Goal: Task Accomplishment & Management: Manage account settings

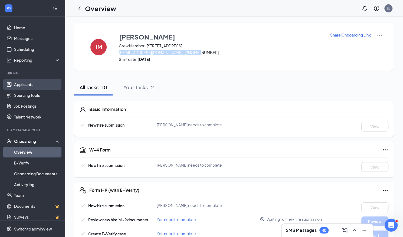
click at [23, 84] on link "Applicants" at bounding box center [37, 84] width 46 height 11
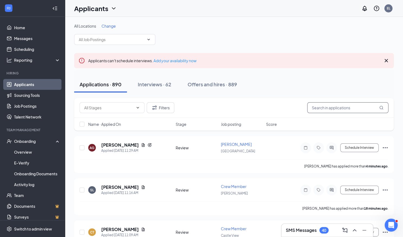
paste input "[PERSON_NAME]"
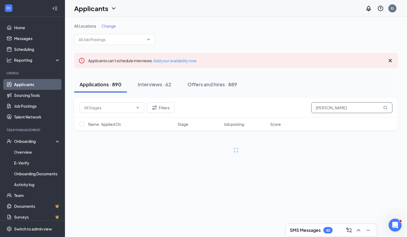
type input "[PERSON_NAME]"
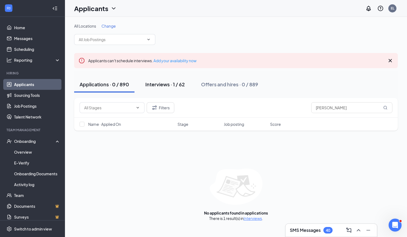
click at [164, 87] on div "Interviews · 1 / 62" at bounding box center [165, 84] width 40 height 7
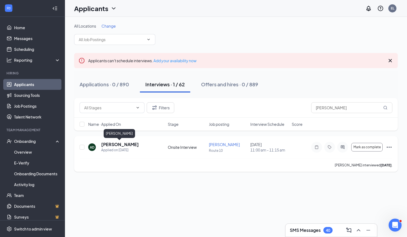
click at [124, 146] on h5 "[PERSON_NAME]" at bounding box center [120, 145] width 38 height 6
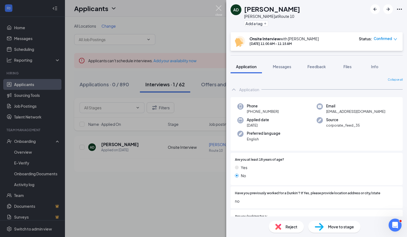
click at [220, 9] on img at bounding box center [219, 10] width 7 height 11
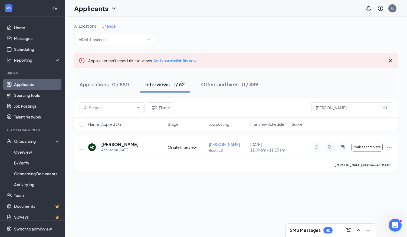
click at [389, 148] on icon "Ellipses" at bounding box center [389, 147] width 6 height 6
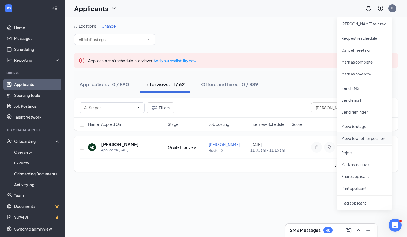
click at [364, 137] on p "Move to another position" at bounding box center [364, 138] width 47 height 5
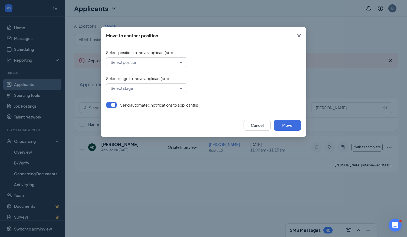
click at [182, 64] on div "Select position" at bounding box center [146, 62] width 81 height 10
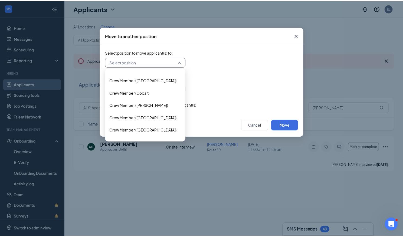
scroll to position [469, 0]
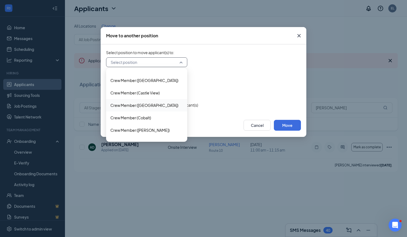
click at [160, 105] on span "Crew Member ([GEOGRAPHIC_DATA])" at bounding box center [146, 105] width 73 height 6
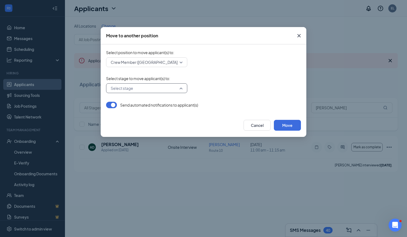
click at [168, 92] on input "search" at bounding box center [144, 88] width 71 height 9
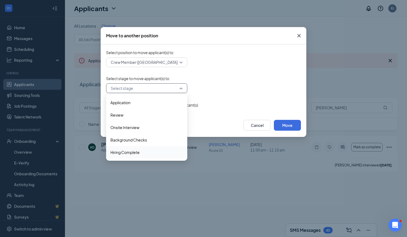
click at [147, 152] on span "Hiring Complete" at bounding box center [146, 152] width 73 height 6
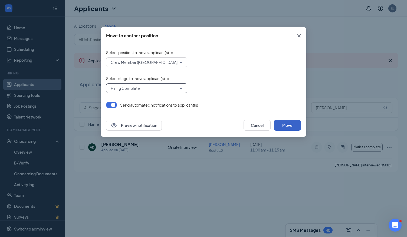
click at [293, 125] on button "Move" at bounding box center [287, 125] width 27 height 11
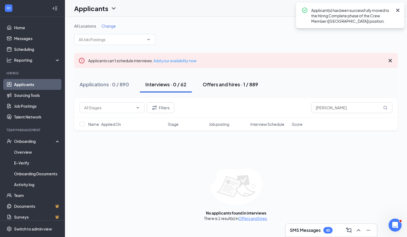
click at [237, 84] on div "Offers and hires · 1 / 889" at bounding box center [231, 84] width 56 height 7
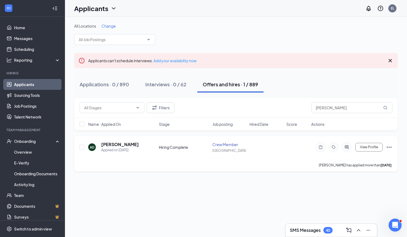
click at [392, 146] on icon "Ellipses" at bounding box center [389, 147] width 6 height 6
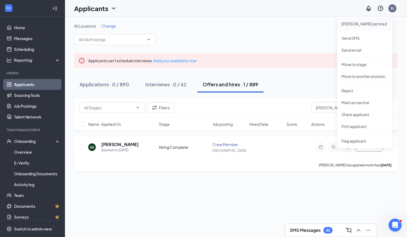
click at [357, 23] on p "[PERSON_NAME] as hired" at bounding box center [365, 23] width 47 height 5
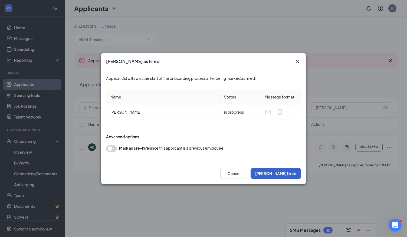
click at [291, 174] on button "[PERSON_NAME] hired" at bounding box center [276, 173] width 50 height 11
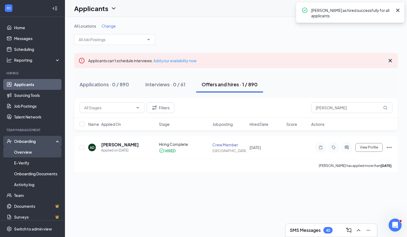
click at [25, 155] on link "Overview" at bounding box center [37, 152] width 46 height 11
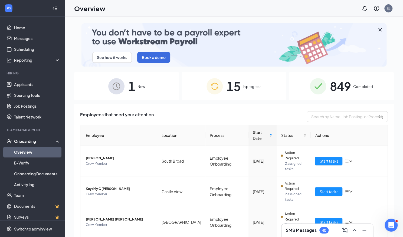
click at [39, 152] on link "Overview" at bounding box center [37, 152] width 46 height 11
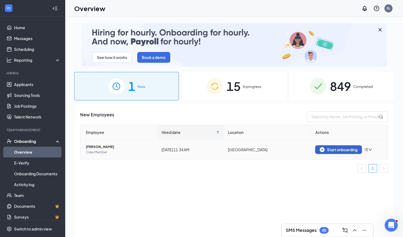
click at [341, 148] on div "Start onboarding" at bounding box center [339, 149] width 38 height 5
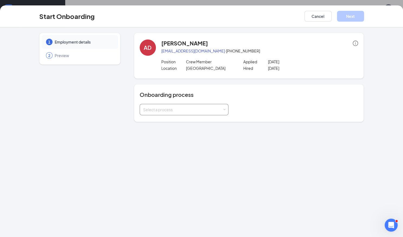
click at [224, 111] on div "Select a process" at bounding box center [184, 109] width 82 height 11
click at [191, 121] on li "Employee Onboarding" at bounding box center [183, 121] width 89 height 10
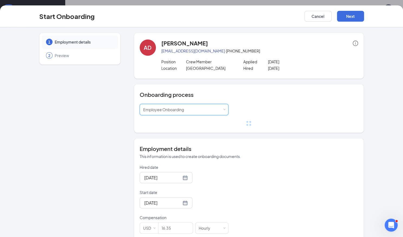
click at [183, 167] on p "Hired date" at bounding box center [184, 167] width 89 height 5
click at [181, 174] on input "[DATE]" at bounding box center [162, 177] width 37 height 7
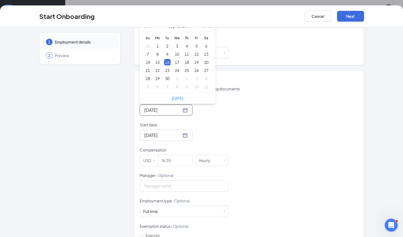
scroll to position [105, 0]
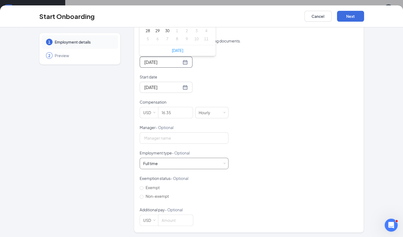
click at [177, 165] on div "Full time Works 30+ hours per week and is reasonably expected to work" at bounding box center [184, 163] width 82 height 11
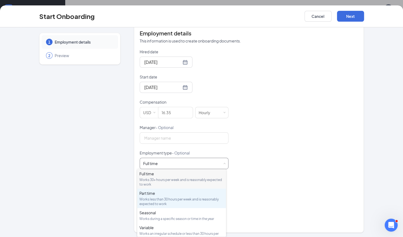
click at [172, 197] on div "Part time Works less than 30 hours per week and is reasonably expected to work" at bounding box center [181, 199] width 84 height 16
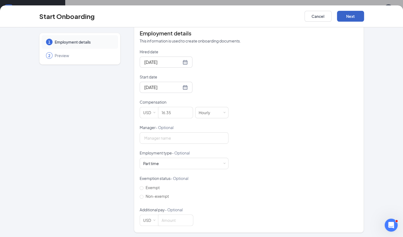
click at [360, 15] on button "Next" at bounding box center [350, 16] width 27 height 11
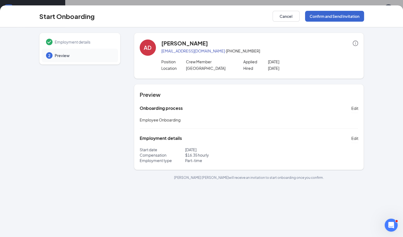
scroll to position [0, 0]
click at [334, 17] on button "Confirm and Send Invitation" at bounding box center [334, 16] width 59 height 11
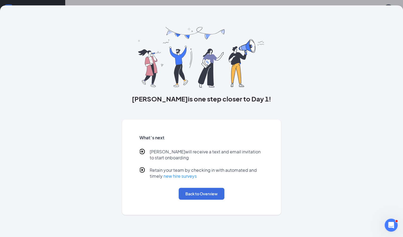
drag, startPoint x: 251, startPoint y: 231, endPoint x: 236, endPoint y: 220, distance: 19.7
click at [251, 231] on div "[PERSON_NAME] is one step closer to Day 1! What’s next [PERSON_NAME] will recei…" at bounding box center [201, 121] width 403 height 232
click at [187, 193] on button "Back to Overview" at bounding box center [202, 194] width 46 height 12
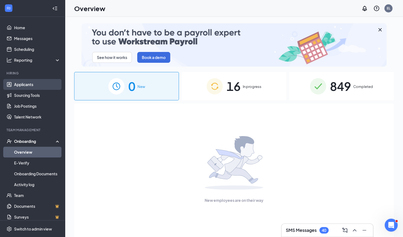
click at [38, 82] on link "Applicants" at bounding box center [37, 84] width 46 height 11
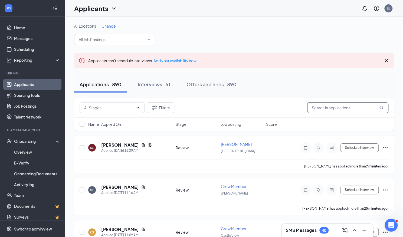
paste input "[PERSON_NAME]"
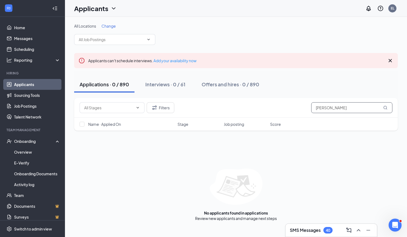
drag, startPoint x: 328, startPoint y: 107, endPoint x: 289, endPoint y: 106, distance: 39.0
click at [289, 106] on div "Filters [PERSON_NAME]" at bounding box center [236, 107] width 313 height 11
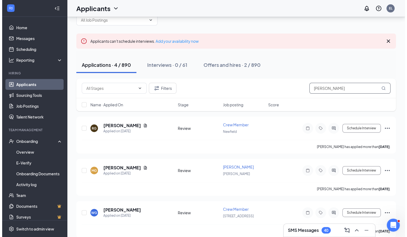
scroll to position [27, 0]
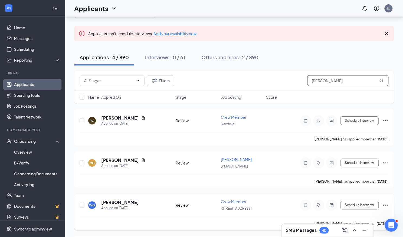
type input "[PERSON_NAME]"
drag, startPoint x: 138, startPoint y: 202, endPoint x: 99, endPoint y: 201, distance: 38.5
click at [99, 201] on div "WG [PERSON_NAME] Applied on [DATE]" at bounding box center [130, 205] width 84 height 11
copy h5 "[PERSON_NAME]"
click at [113, 200] on h5 "[PERSON_NAME]" at bounding box center [120, 203] width 38 height 6
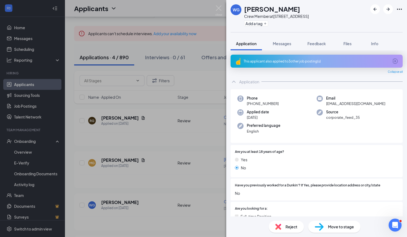
click at [300, 63] on div "This applicant also applied to 3 other job posting(s)" at bounding box center [316, 61] width 145 height 5
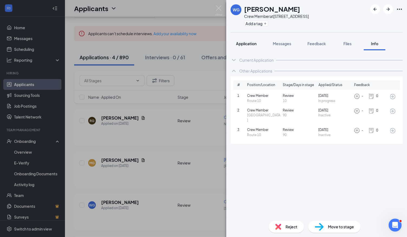
click at [254, 44] on span "Application" at bounding box center [246, 43] width 21 height 5
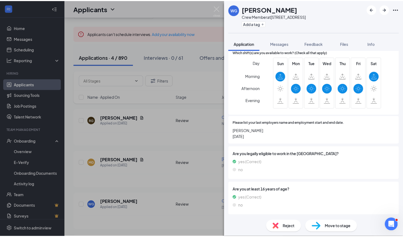
scroll to position [221, 0]
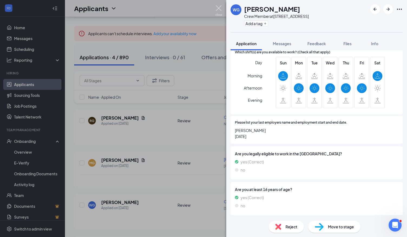
click at [219, 6] on img at bounding box center [219, 10] width 7 height 11
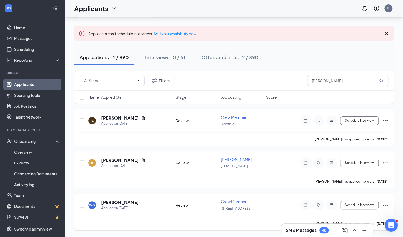
click at [384, 203] on icon "Ellipses" at bounding box center [385, 205] width 6 height 6
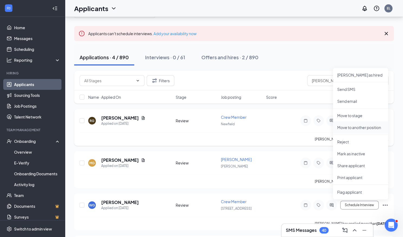
click at [356, 128] on p "Move to another position" at bounding box center [360, 127] width 47 height 5
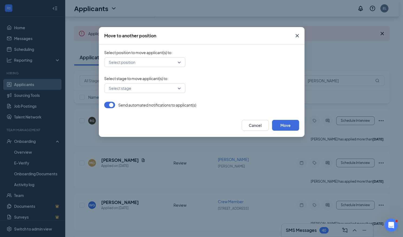
click at [181, 64] on div "Select position" at bounding box center [144, 62] width 81 height 10
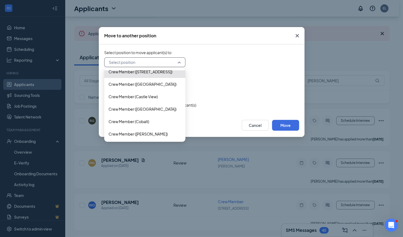
scroll to position [455, 0]
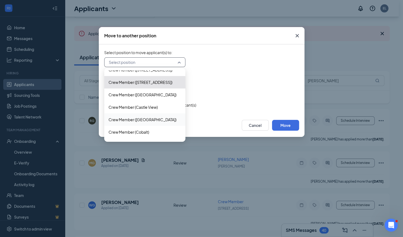
click at [160, 117] on span "Crew Member ([GEOGRAPHIC_DATA])" at bounding box center [145, 120] width 73 height 6
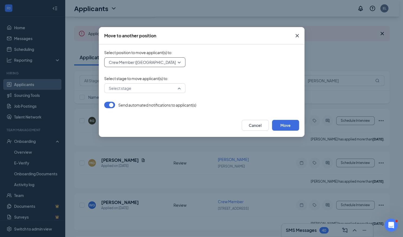
click at [165, 87] on input "search" at bounding box center [142, 88] width 71 height 9
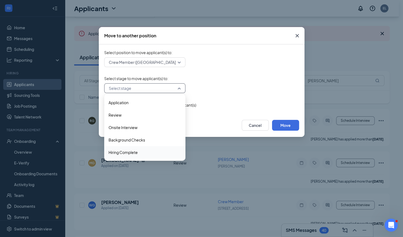
click at [157, 152] on span "Hiring Complete" at bounding box center [145, 152] width 73 height 6
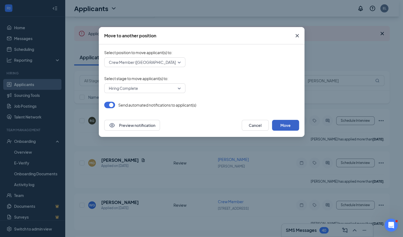
click at [285, 124] on button "Move" at bounding box center [285, 125] width 27 height 11
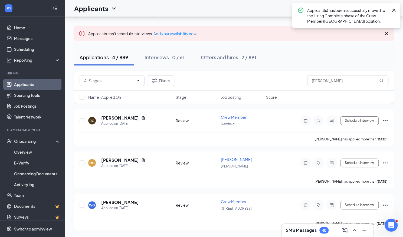
scroll to position [25, 0]
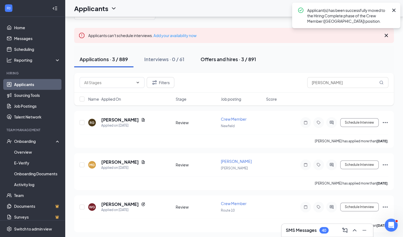
click at [229, 57] on div "Offers and hires · 3 / 891" at bounding box center [229, 59] width 56 height 7
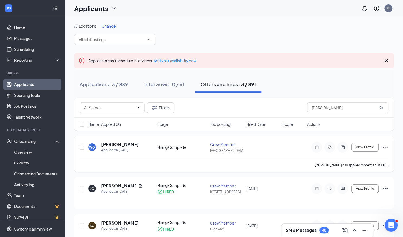
click at [387, 146] on icon "Ellipses" at bounding box center [385, 147] width 6 height 6
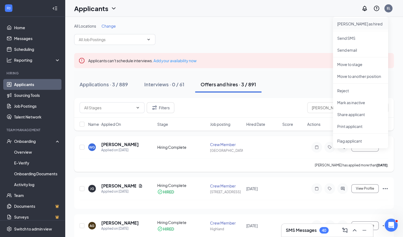
click at [351, 26] on p "[PERSON_NAME] as hired" at bounding box center [360, 23] width 47 height 5
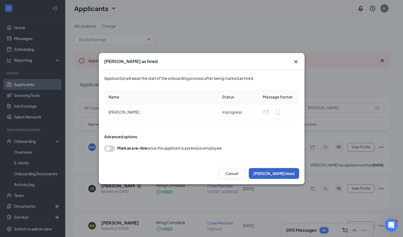
click at [290, 171] on button "[PERSON_NAME] hired" at bounding box center [274, 173] width 50 height 11
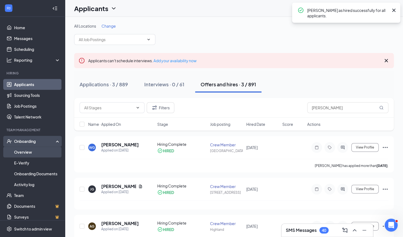
click at [25, 155] on link "Overview" at bounding box center [37, 152] width 46 height 11
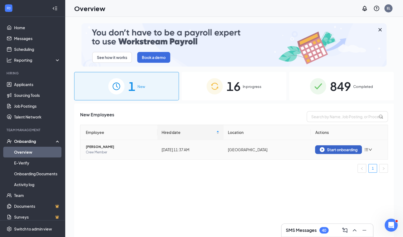
click at [323, 149] on img "button" at bounding box center [322, 149] width 5 height 5
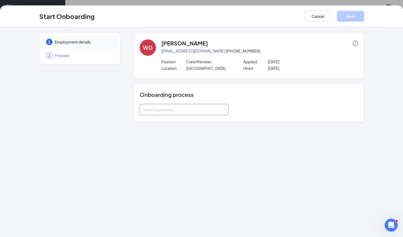
click at [225, 111] on div "Select a process" at bounding box center [184, 109] width 82 height 11
click at [194, 121] on li "Employee Onboarding" at bounding box center [183, 121] width 89 height 10
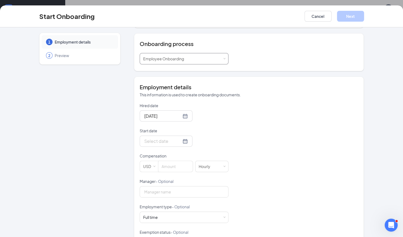
scroll to position [81, 0]
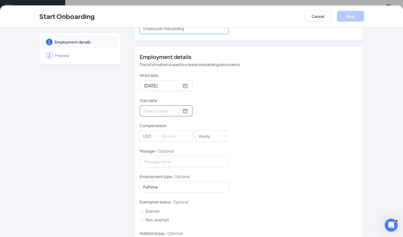
click at [177, 111] on div at bounding box center [166, 110] width 44 height 7
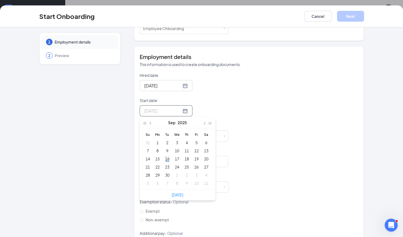
type input "[DATE]"
click at [166, 159] on div "16" at bounding box center [167, 159] width 6 height 6
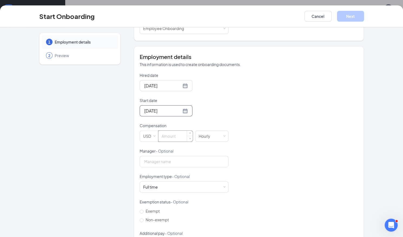
click at [167, 136] on input at bounding box center [175, 136] width 34 height 11
type input "16.35"
click at [164, 187] on div "Full time Works 30+ hours per week and is reasonably expected to work" at bounding box center [184, 187] width 82 height 11
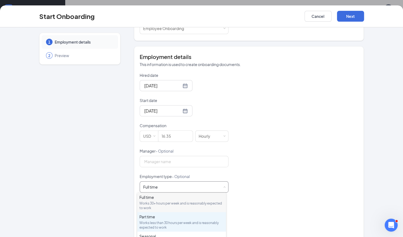
click at [162, 220] on div "Part time Works less than 30 hours per week and is reasonably expected to work" at bounding box center [181, 222] width 84 height 16
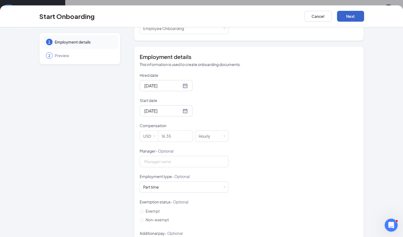
click at [350, 15] on button "Next" at bounding box center [350, 16] width 27 height 11
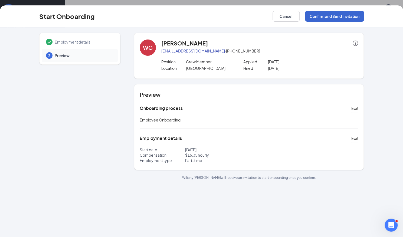
scroll to position [0, 0]
click at [348, 19] on button "Confirm and Send Invitation" at bounding box center [334, 16] width 59 height 11
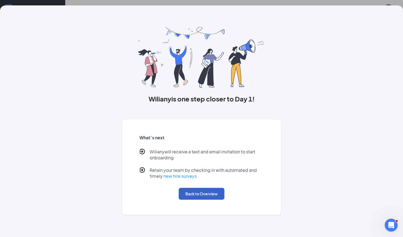
click at [189, 200] on button "Back to Overview" at bounding box center [202, 194] width 46 height 12
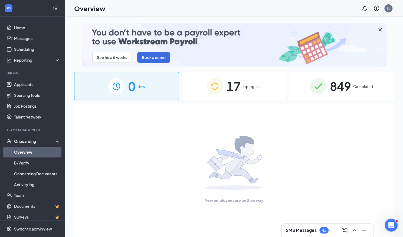
click at [241, 84] on div "17 In progress" at bounding box center [234, 86] width 105 height 28
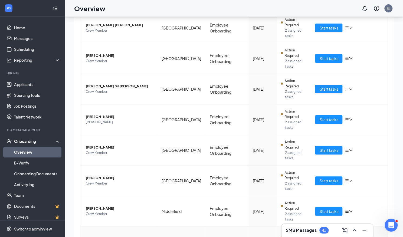
scroll to position [24, 0]
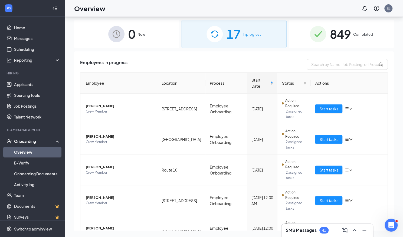
scroll to position [27, 0]
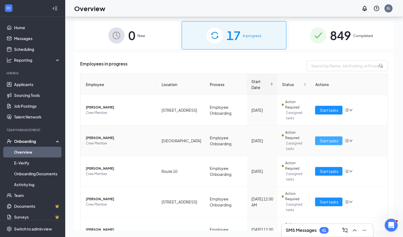
click at [321, 138] on span "Start tasks" at bounding box center [328, 141] width 19 height 6
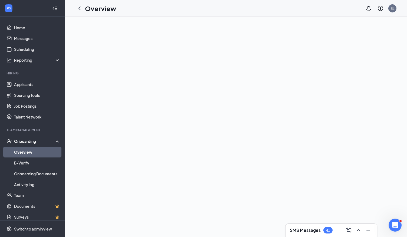
click at [35, 156] on link "Overview" at bounding box center [37, 152] width 46 height 11
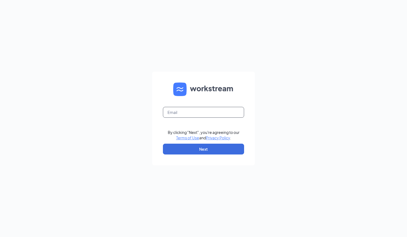
click at [181, 116] on input "text" at bounding box center [203, 112] width 81 height 11
type input "[PERSON_NAME][EMAIL_ADDRESS][PERSON_NAME][DOMAIN_NAME]"
click at [204, 153] on button "Next" at bounding box center [203, 149] width 81 height 11
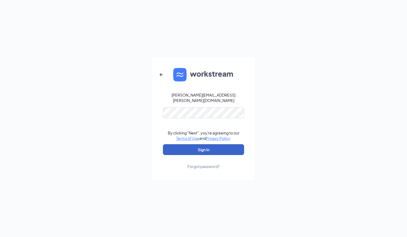
click at [211, 145] on button "Sign In" at bounding box center [203, 149] width 81 height 11
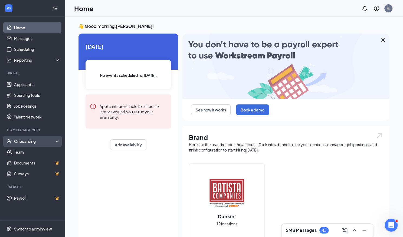
click at [37, 139] on div "Onboarding" at bounding box center [35, 141] width 42 height 5
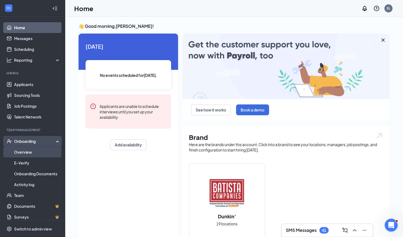
click at [34, 153] on link "Overview" at bounding box center [37, 152] width 46 height 11
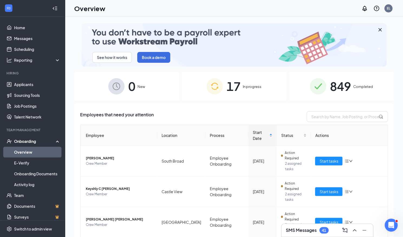
click at [239, 89] on div "17 In progress" at bounding box center [234, 86] width 105 height 28
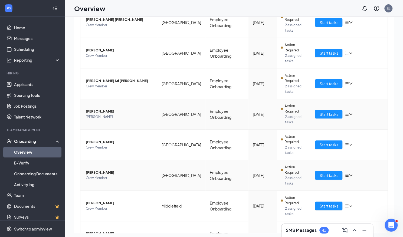
scroll to position [24, 0]
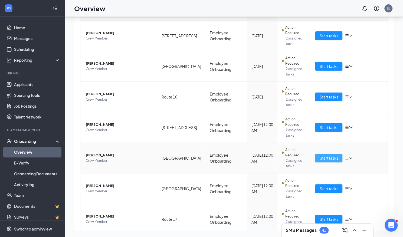
scroll to position [135, 0]
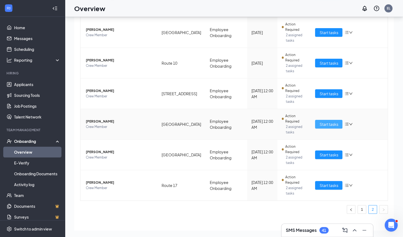
click at [327, 121] on span "Start tasks" at bounding box center [328, 124] width 19 height 6
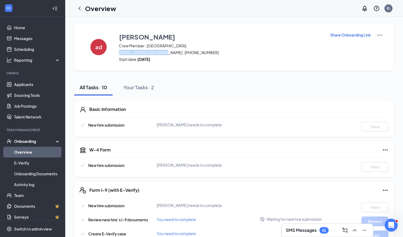
drag, startPoint x: 118, startPoint y: 53, endPoint x: 164, endPoint y: 52, distance: 46.6
click at [164, 52] on div "ad annelise dejesus Crew Member · Cheshire rannelise360@gmail.com · (475) 236-2…" at bounding box center [234, 46] width 320 height 47
copy span "[EMAIL_ADDRESS][DOMAIN_NAME]"
drag, startPoint x: 167, startPoint y: 52, endPoint x: 196, endPoint y: 52, distance: 29.2
click at [196, 52] on span "rannelise360@gmail.com · (475) 236-2766" at bounding box center [221, 52] width 204 height 5
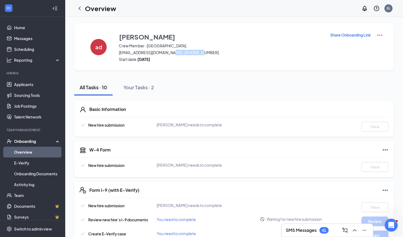
copy span "[PHONE_NUMBER]"
click at [22, 153] on link "Overview" at bounding box center [37, 152] width 46 height 11
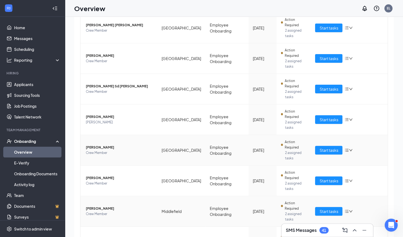
scroll to position [24, 0]
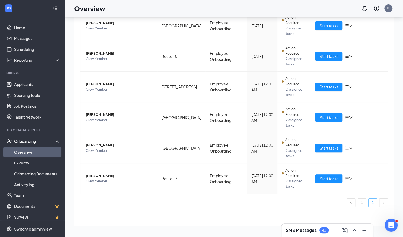
scroll to position [135, 0]
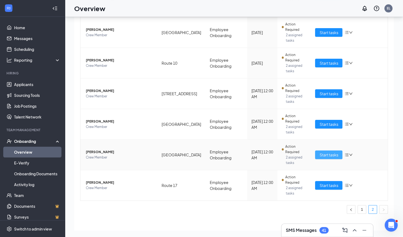
click at [325, 152] on span "Start tasks" at bounding box center [328, 155] width 19 height 6
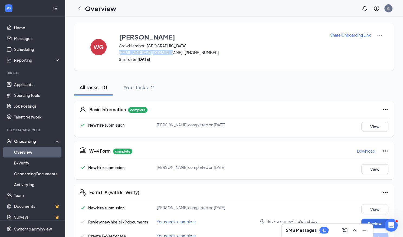
drag, startPoint x: 118, startPoint y: 53, endPoint x: 170, endPoint y: 52, distance: 52.5
click at [170, 52] on div "WG Wiliany Gomez Crew Member · Cheshire wilianygomez02@gmail.com · (475) 361-62…" at bounding box center [234, 46] width 320 height 47
drag, startPoint x: 165, startPoint y: 51, endPoint x: 114, endPoint y: 52, distance: 50.4
click at [114, 52] on div "WG Wiliany Gomez Crew Member · Cheshire wilianygomez02@gmail.com · (475) 361-62…" at bounding box center [234, 46] width 320 height 47
drag, startPoint x: 116, startPoint y: 52, endPoint x: 204, endPoint y: 53, distance: 87.7
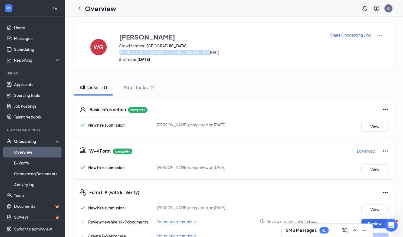
click at [204, 53] on div "WG Wiliany Gomez Crew Member · Cheshire wilianygomez02@gmail.com · (475) 361-62…" at bounding box center [234, 46] width 320 height 47
copy span "wilianygomez02@gmail.com · (475) 361-6283"
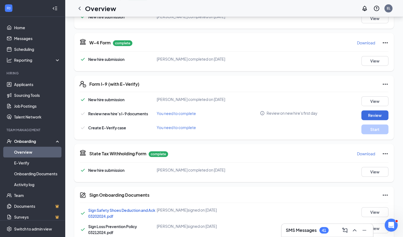
scroll to position [174, 0]
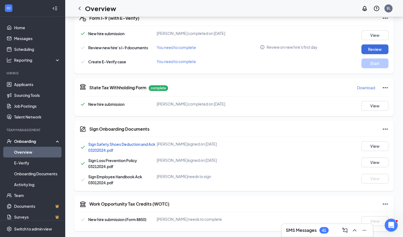
click at [44, 150] on link "Overview" at bounding box center [37, 152] width 46 height 11
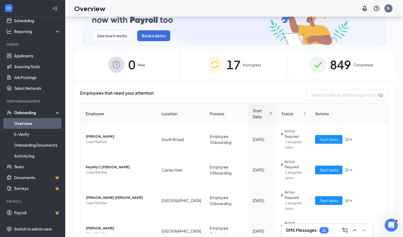
scroll to position [24, 0]
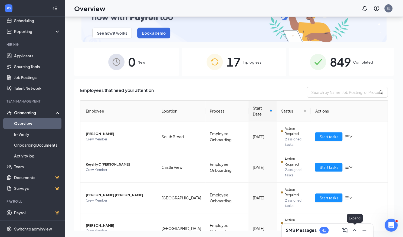
click at [356, 230] on icon "ChevronUp" at bounding box center [354, 230] width 6 height 6
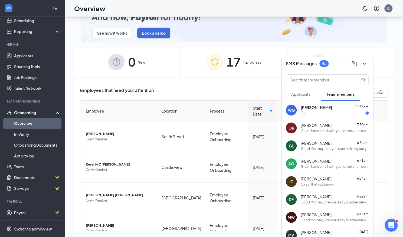
click at [333, 111] on div "Ok" at bounding box center [335, 113] width 68 height 5
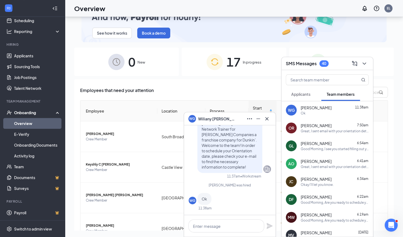
click at [307, 97] on span "Applicants" at bounding box center [300, 94] width 19 height 5
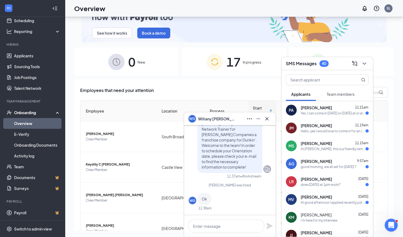
click at [340, 97] on button "Team members" at bounding box center [340, 94] width 39 height 14
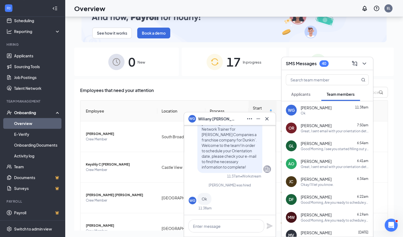
click at [307, 93] on span "Applicants" at bounding box center [300, 94] width 19 height 5
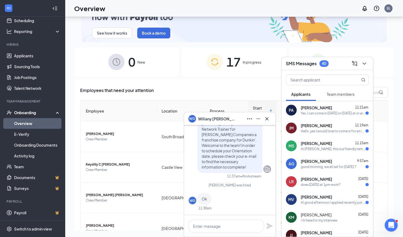
click at [322, 109] on span "Peter Anderson" at bounding box center [316, 107] width 31 height 5
